Goal: Task Accomplishment & Management: Use online tool/utility

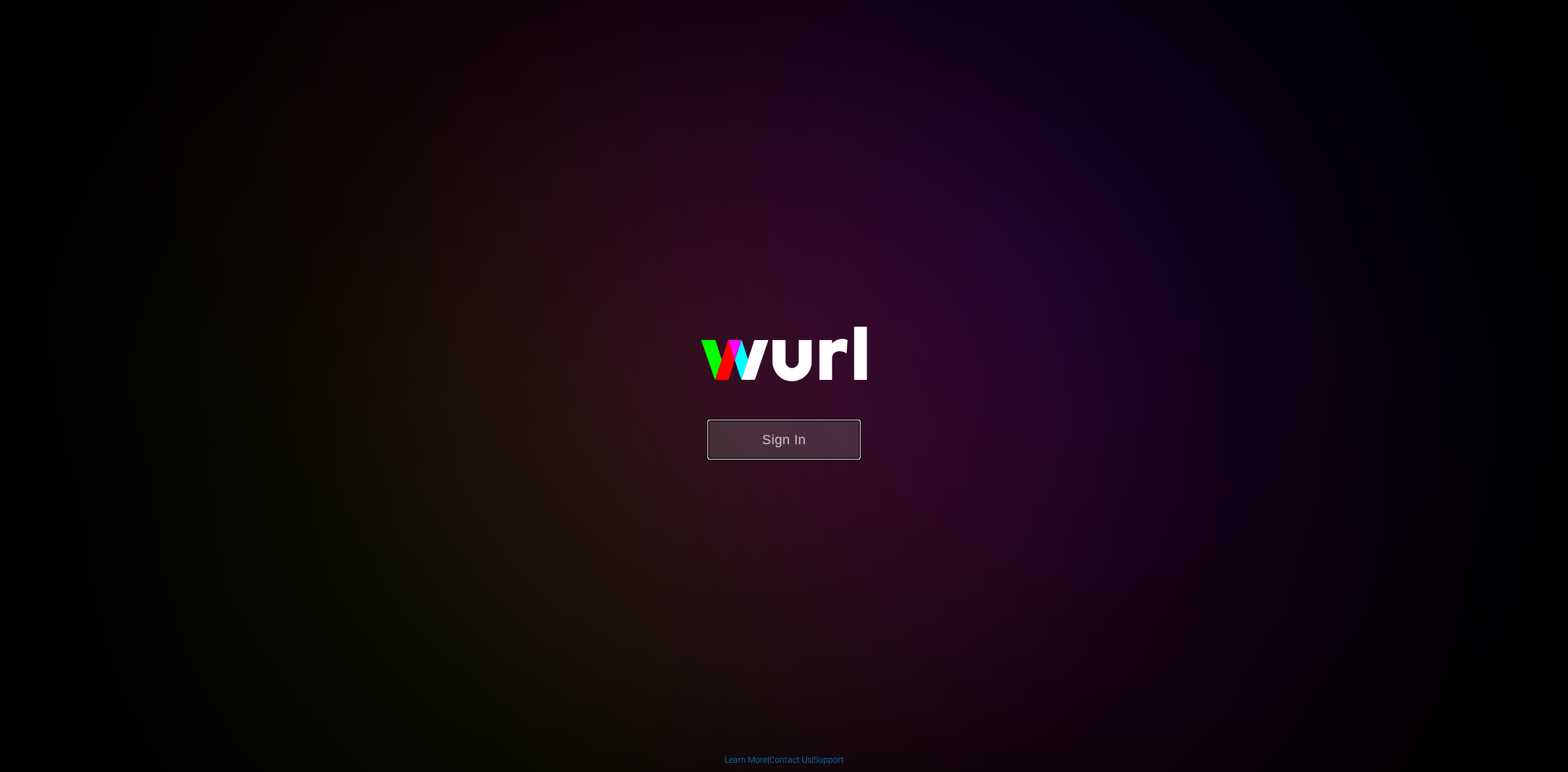
click at [748, 422] on button "Sign In" at bounding box center [784, 440] width 153 height 40
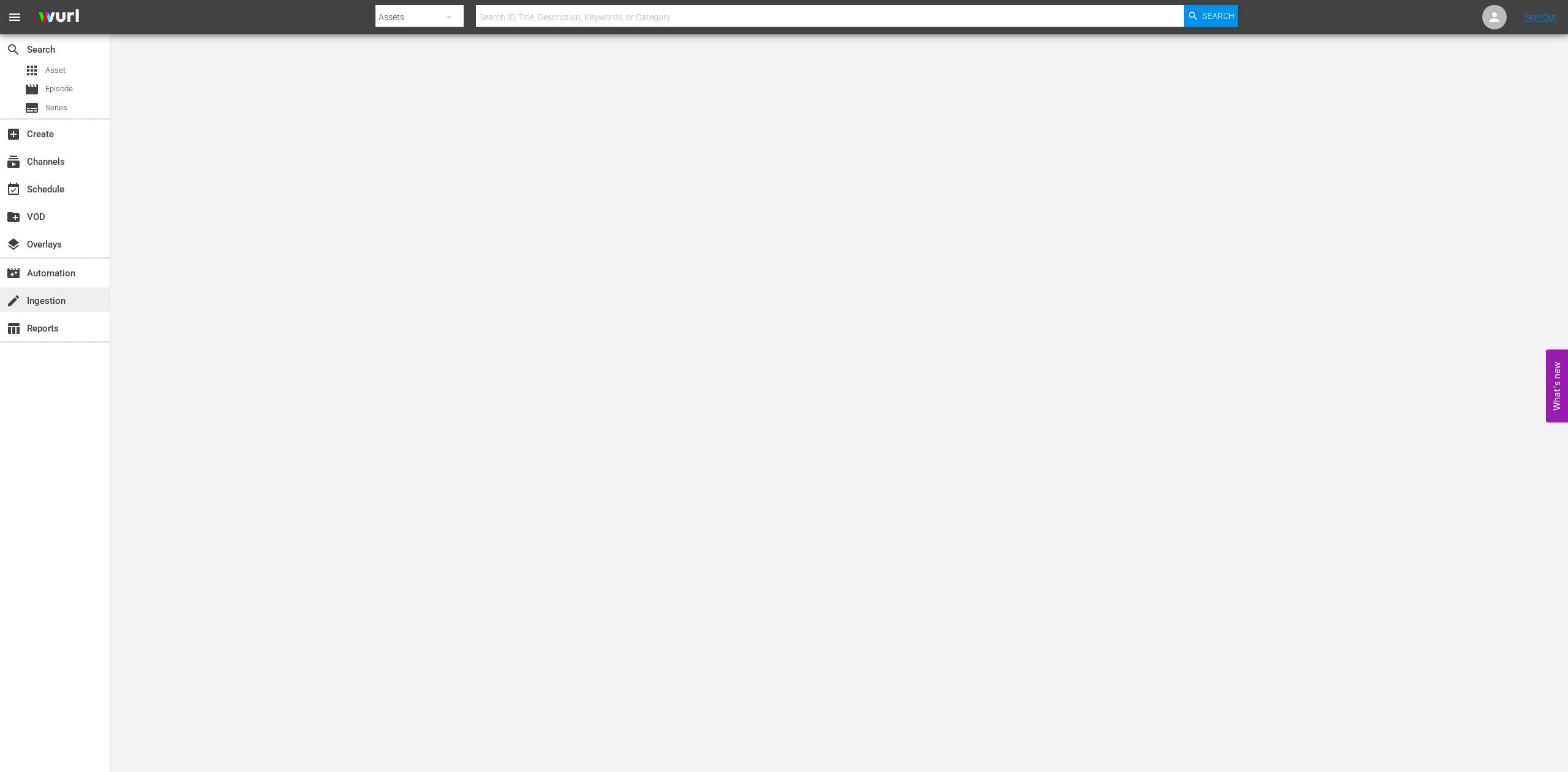
click at [33, 304] on div "create Ingestion" at bounding box center [34, 299] width 69 height 11
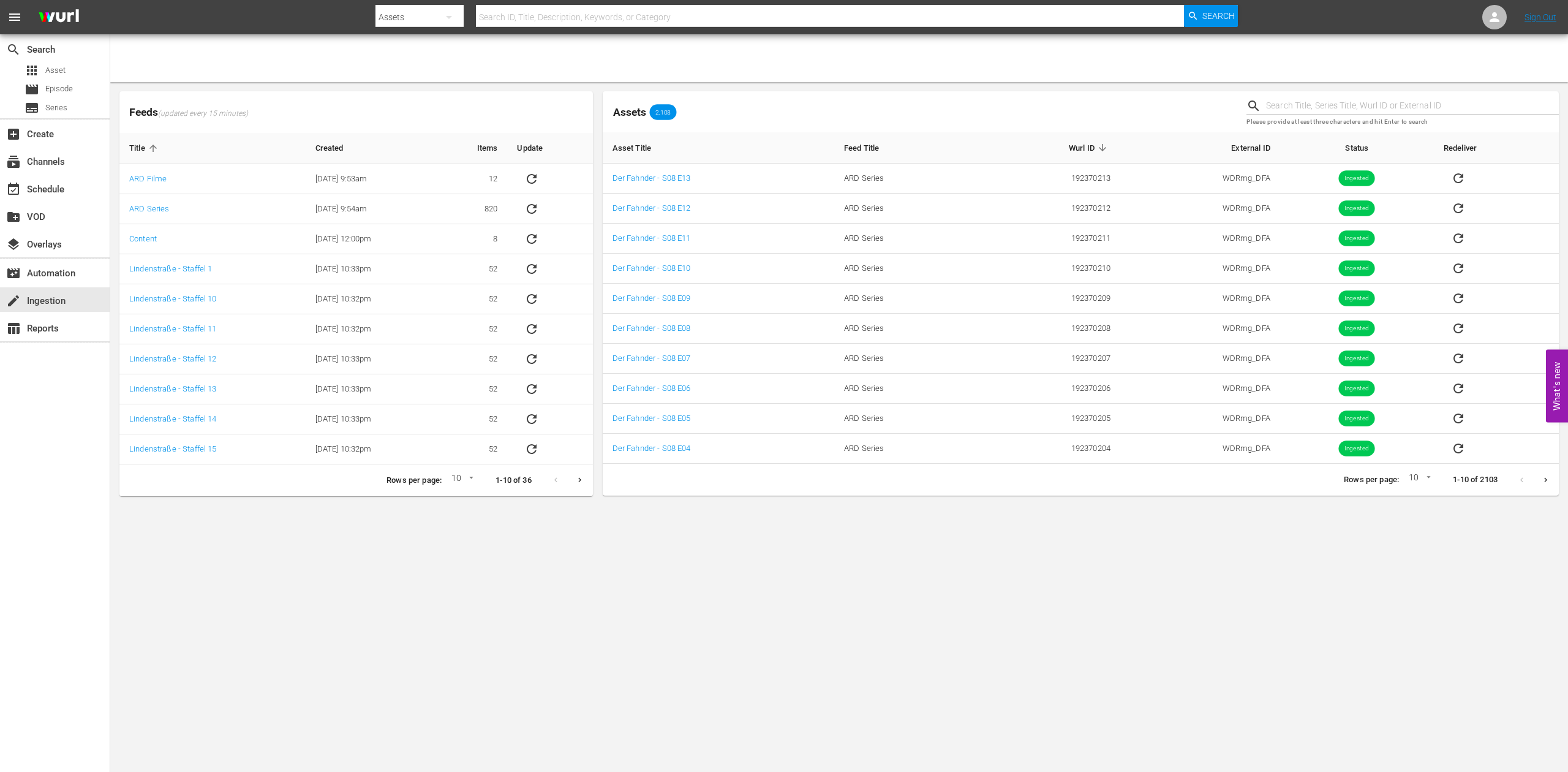
click at [778, 711] on body "menu Search By Assets Search ID, Title, Description, Keywords, or Category Sear…" at bounding box center [784, 386] width 1568 height 772
click at [82, 288] on div "create Ingestion" at bounding box center [55, 299] width 110 height 24
click at [61, 186] on div "event_available Schedule" at bounding box center [34, 187] width 69 height 11
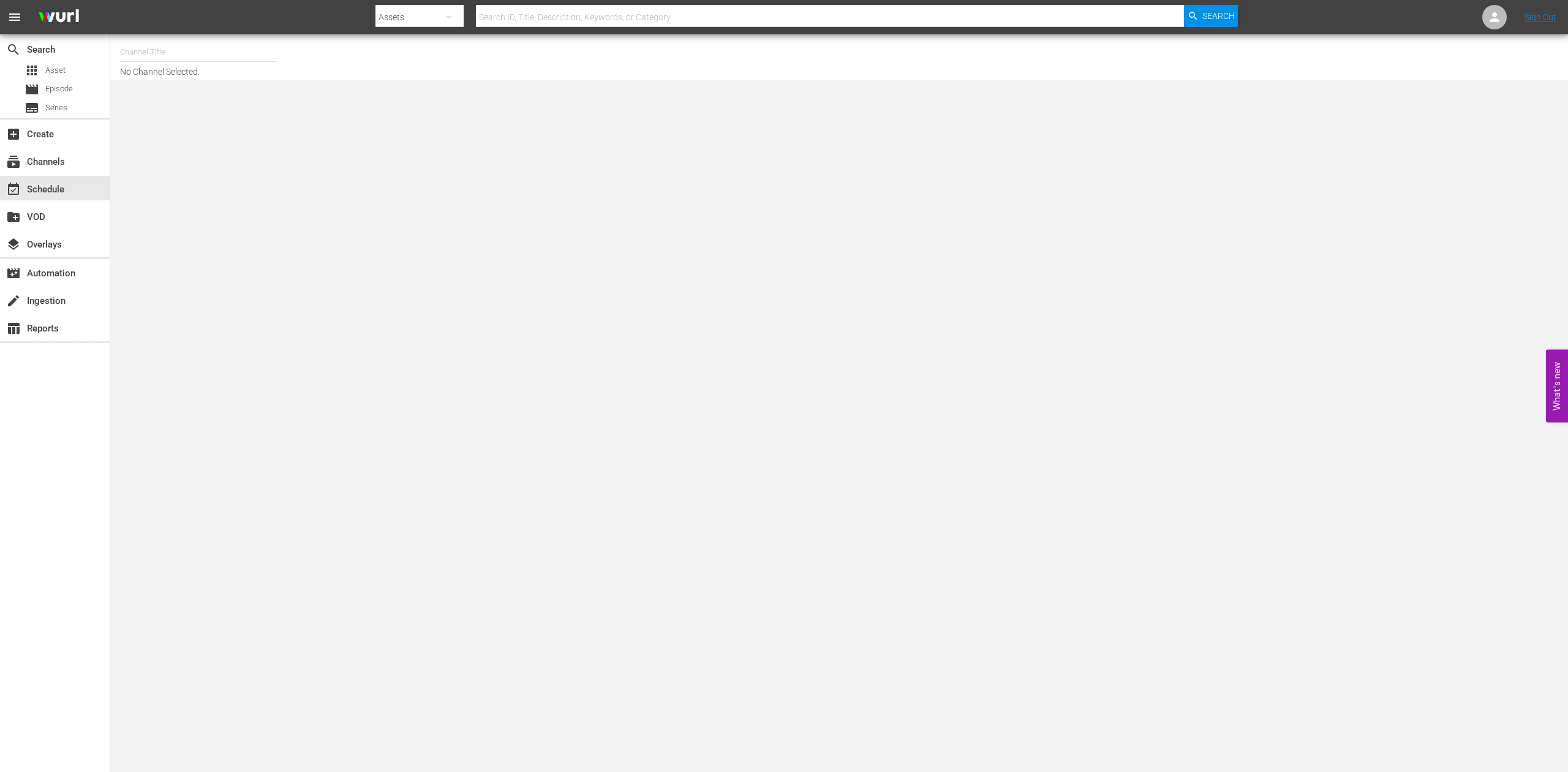
click at [256, 59] on input "text" at bounding box center [198, 52] width 157 height 30
drag, startPoint x: 248, startPoint y: 65, endPoint x: -330, endPoint y: 52, distance: 578.1
click at [0, 52] on html "menu Search By Assets Search ID, Title, Description, Keywords, or Category Sear…" at bounding box center [784, 386] width 1568 height 772
click at [213, 87] on div "ARD Plus Krimi (1902 - ard_plus_ardpluskrimi_1)" at bounding box center [289, 86] width 317 height 30
type input "ARD Plus Krimi (1902 - ard_plus_ardpluskrimi_1)"
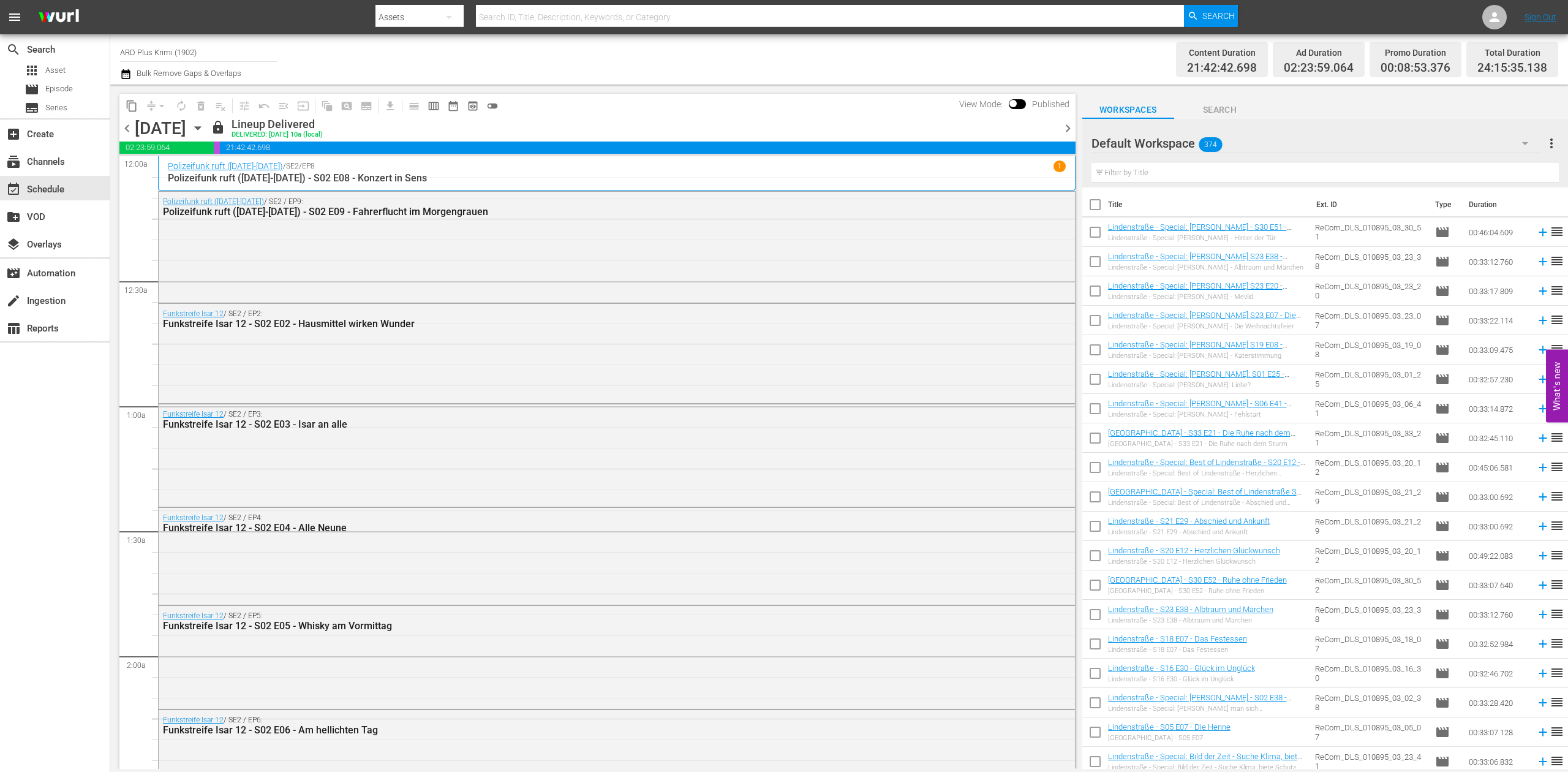
click at [1275, 145] on div "Default Workspace 374" at bounding box center [1316, 143] width 449 height 34
click at [1383, 124] on div "Default Workspace (374)" at bounding box center [784, 386] width 1568 height 772
